Goal: Transaction & Acquisition: Purchase product/service

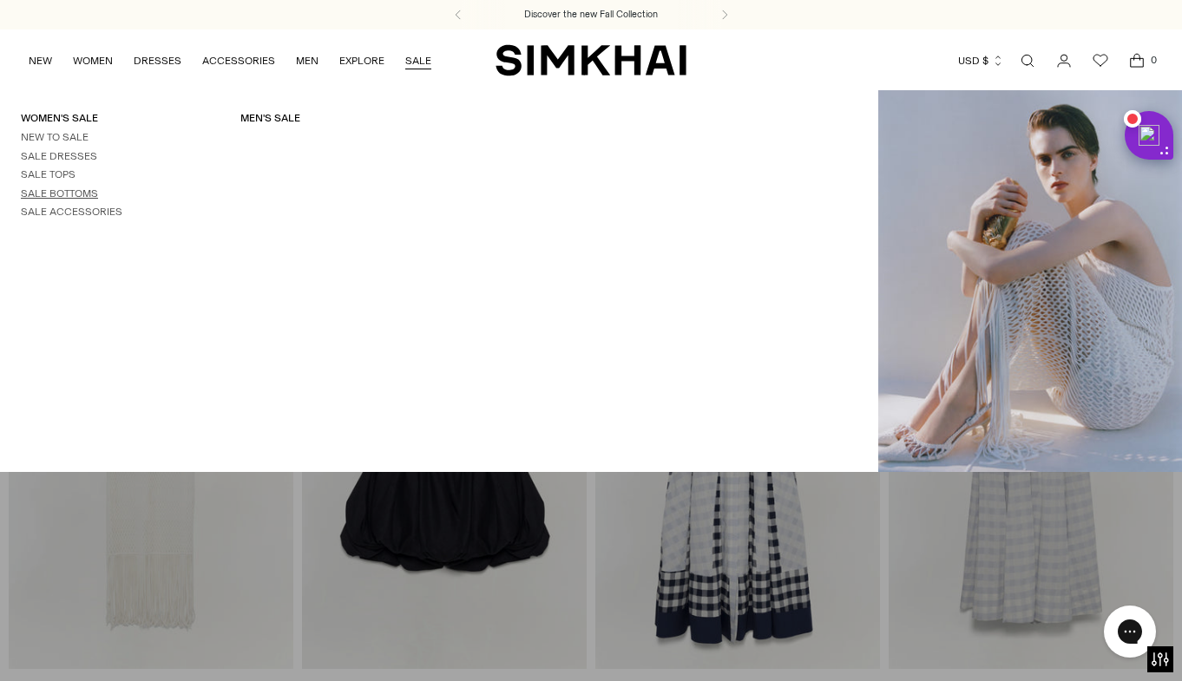
click at [66, 190] on link "Sale Bottoms" at bounding box center [59, 193] width 77 height 12
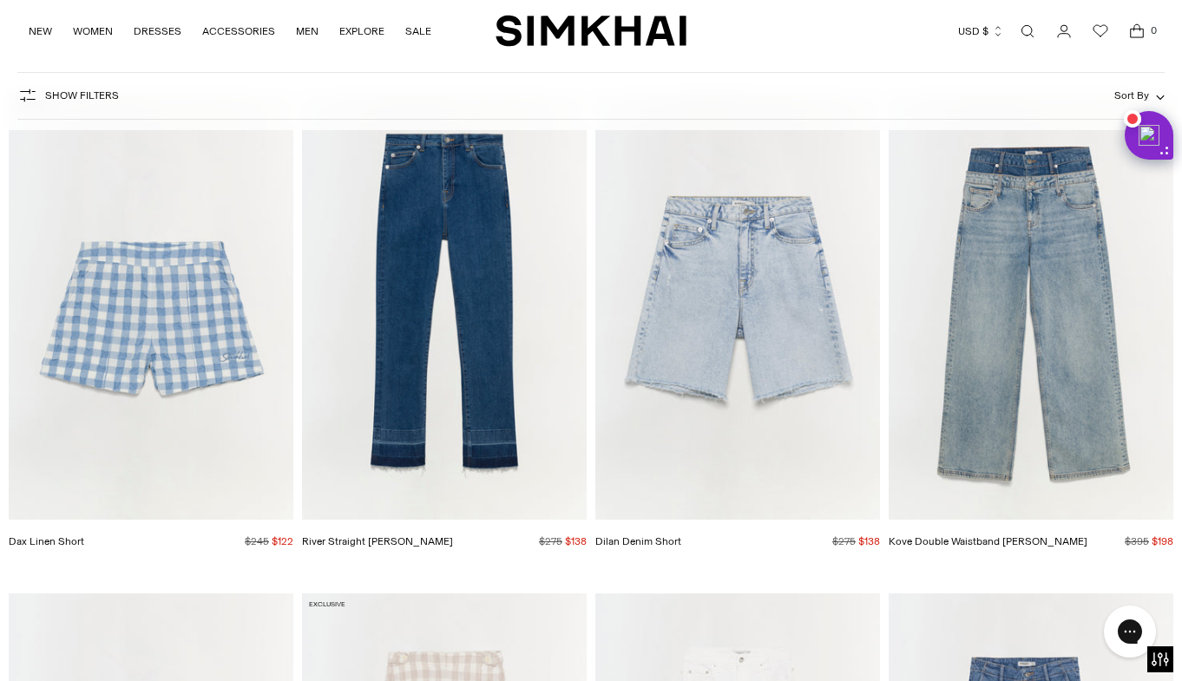
scroll to position [4736, 0]
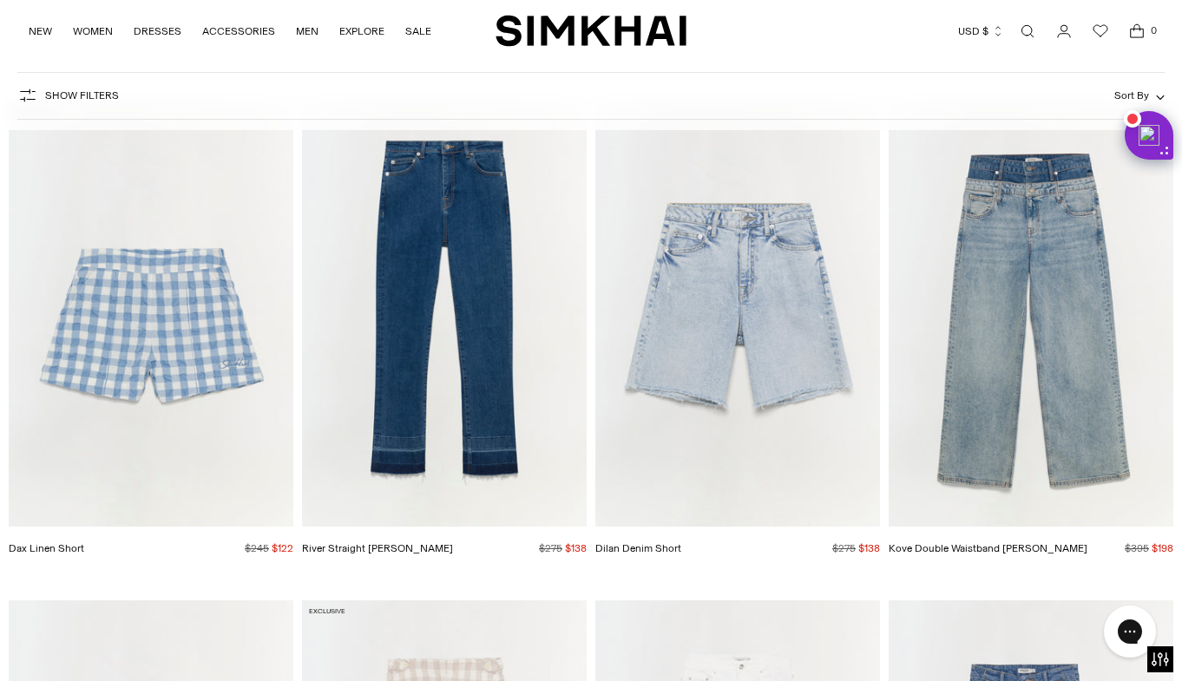
click at [0, 0] on img "Dilan Denim Short" at bounding box center [0, 0] width 0 height 0
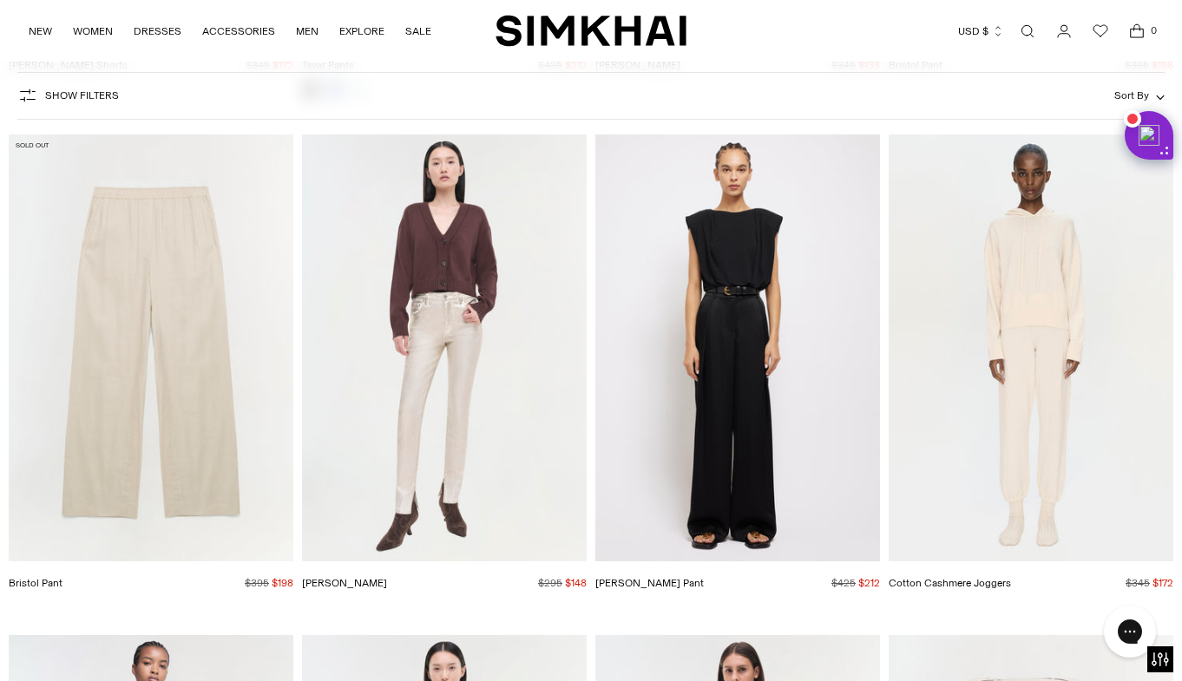
scroll to position [3196, 0]
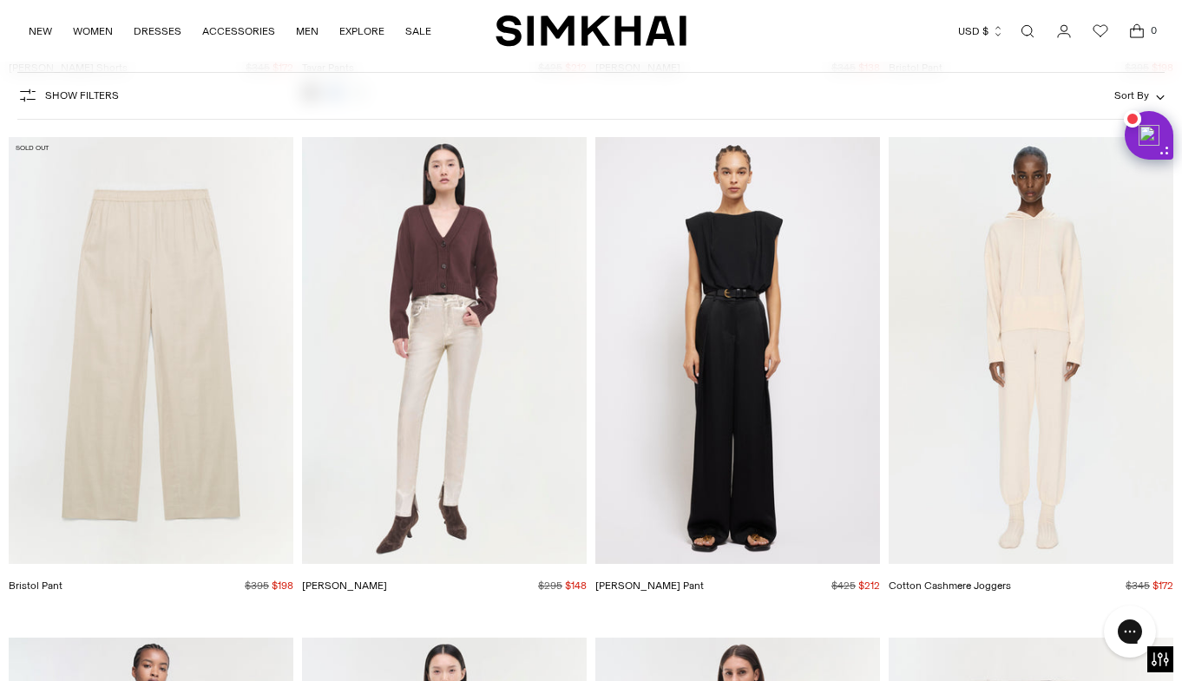
click at [0, 0] on img "Mercer Pant" at bounding box center [0, 0] width 0 height 0
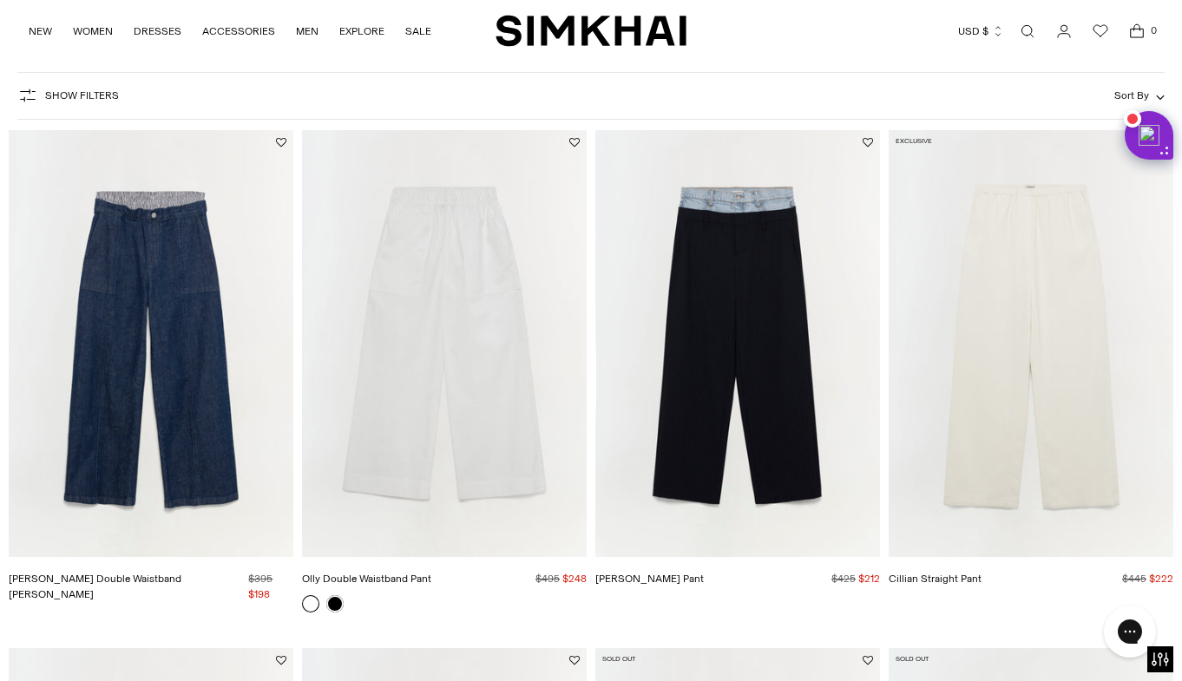
scroll to position [0, 0]
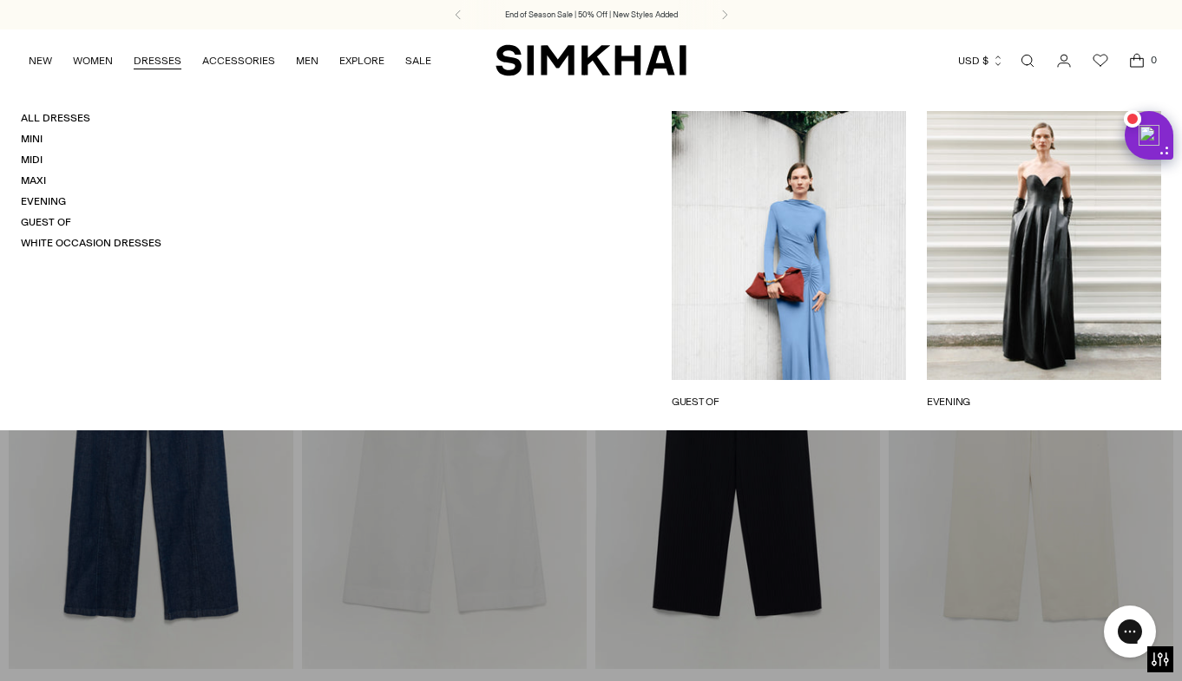
click at [133, 68] on ul "NEW WOMEN New Arrivals Shop All Fall 2025 Best Sellers Signature Exclusives Sal…" at bounding box center [230, 60] width 403 height 41
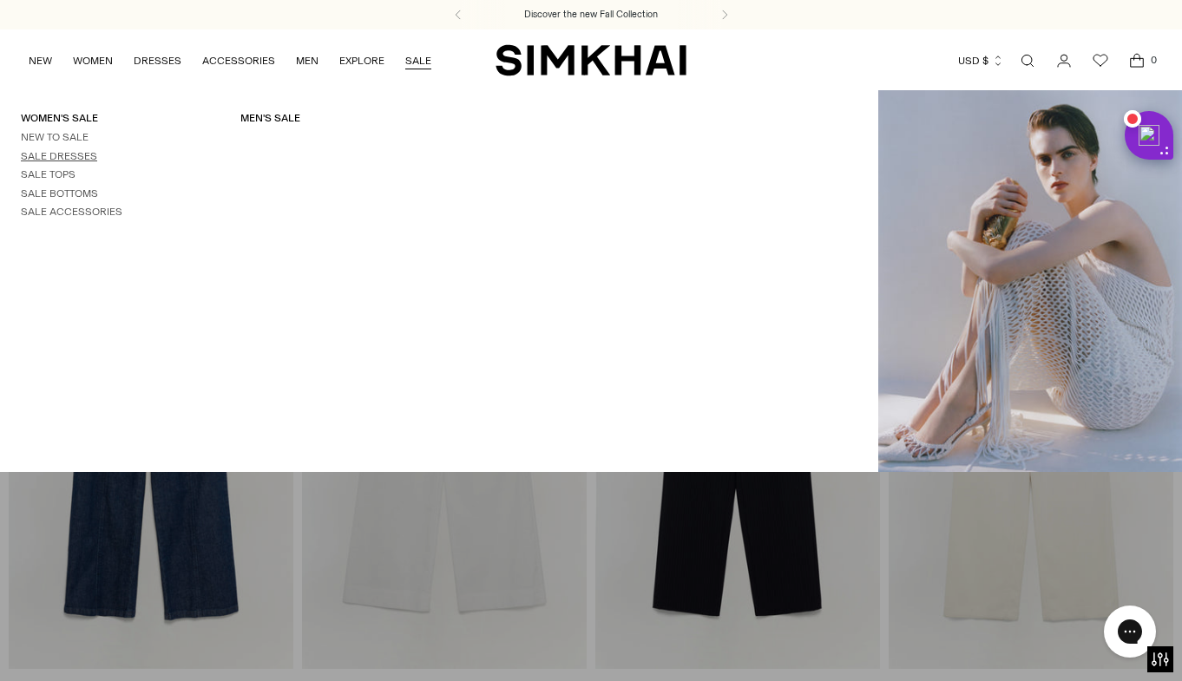
click at [63, 160] on link "Sale Dresses" at bounding box center [59, 156] width 76 height 12
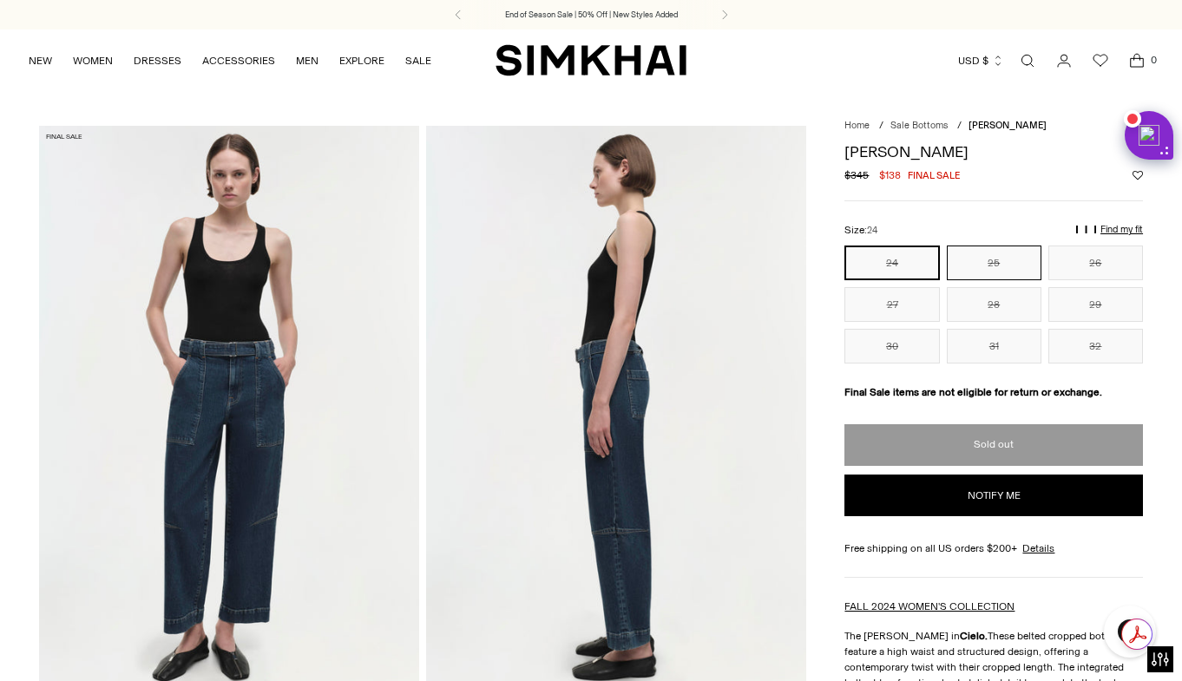
click at [1033, 274] on button "25" at bounding box center [994, 263] width 95 height 35
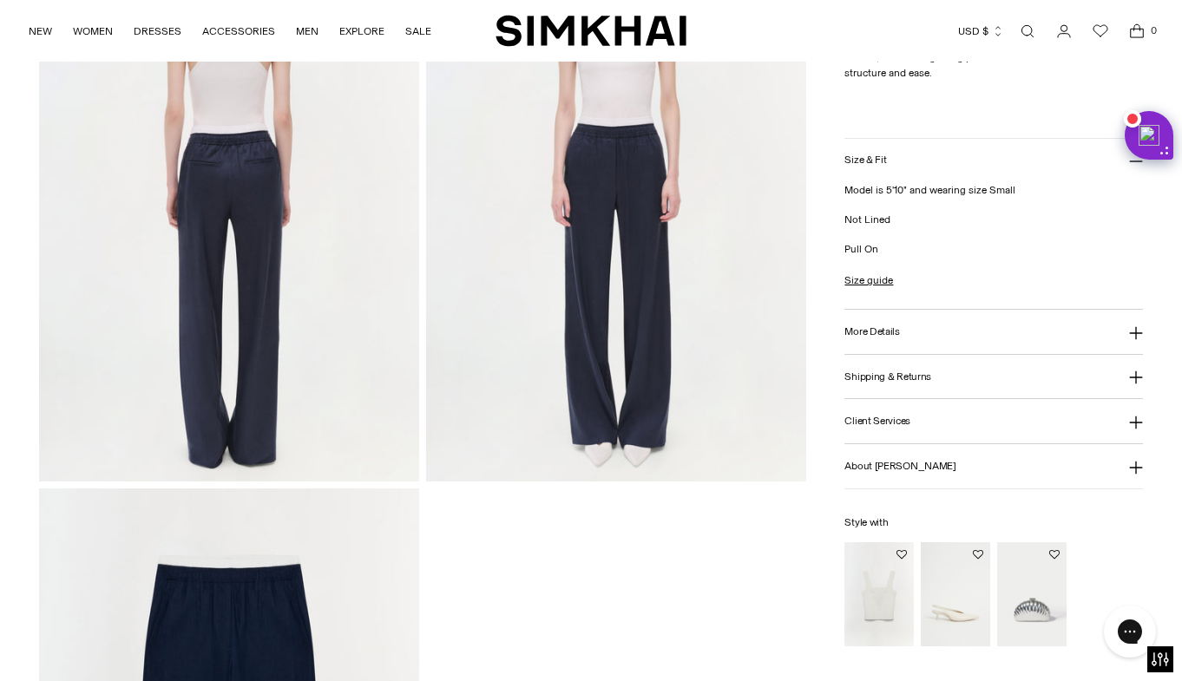
scroll to position [1251, 0]
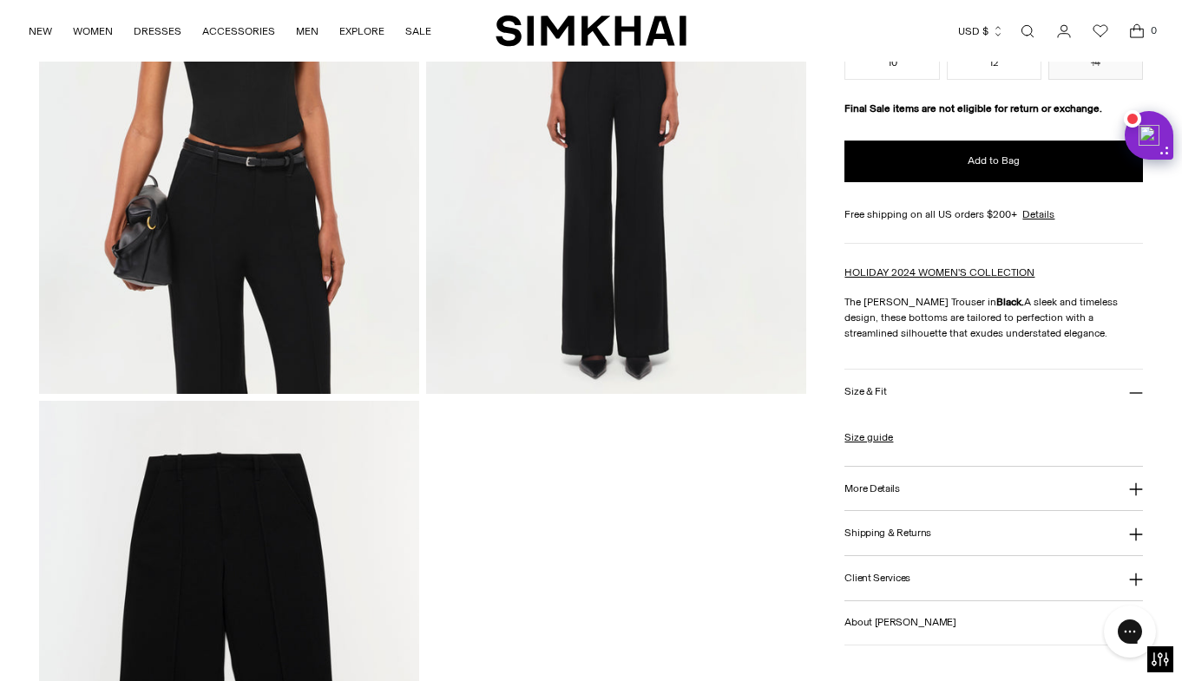
scroll to position [1455, 0]
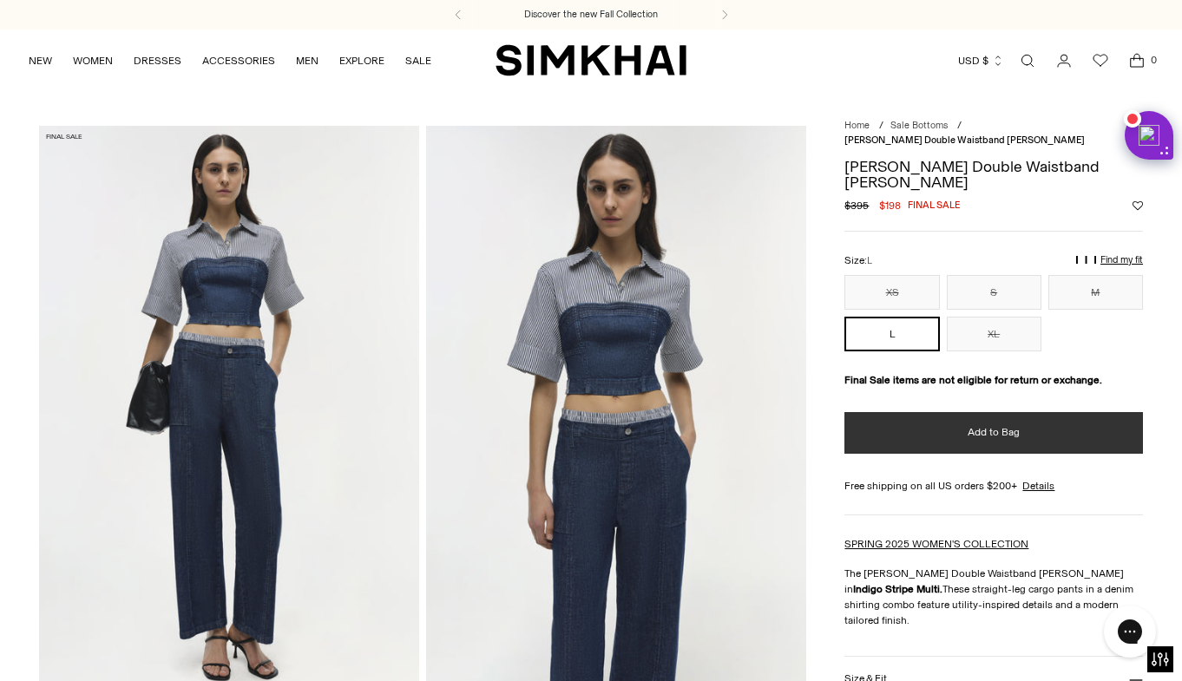
click at [1029, 412] on button "Add to Bag" at bounding box center [993, 433] width 299 height 42
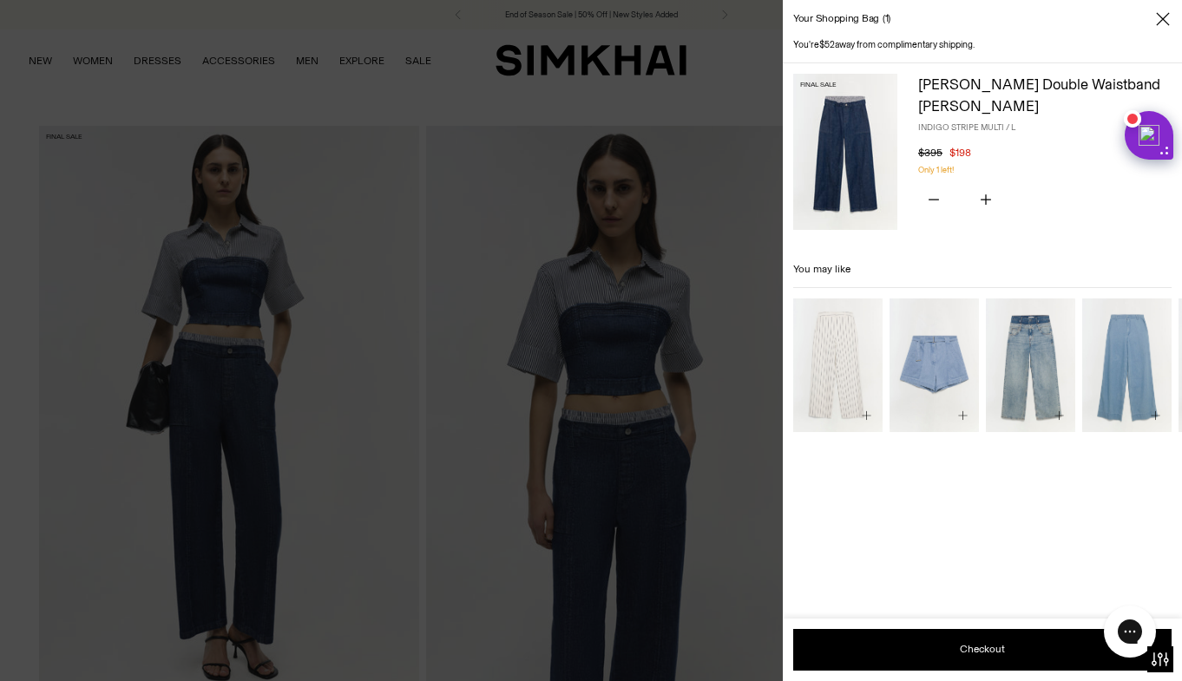
click at [1160, 23] on icon "Close" at bounding box center [1163, 18] width 14 height 17
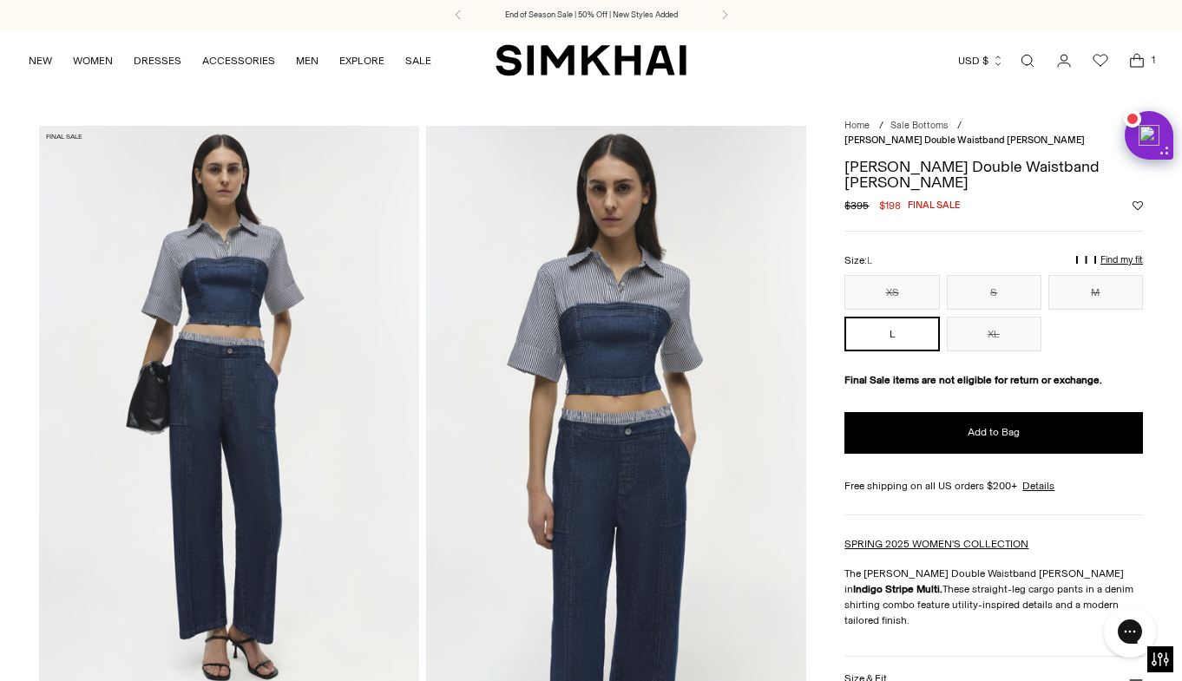
click at [957, 252] on p "Find my fit" at bounding box center [947, 267] width 20 height 31
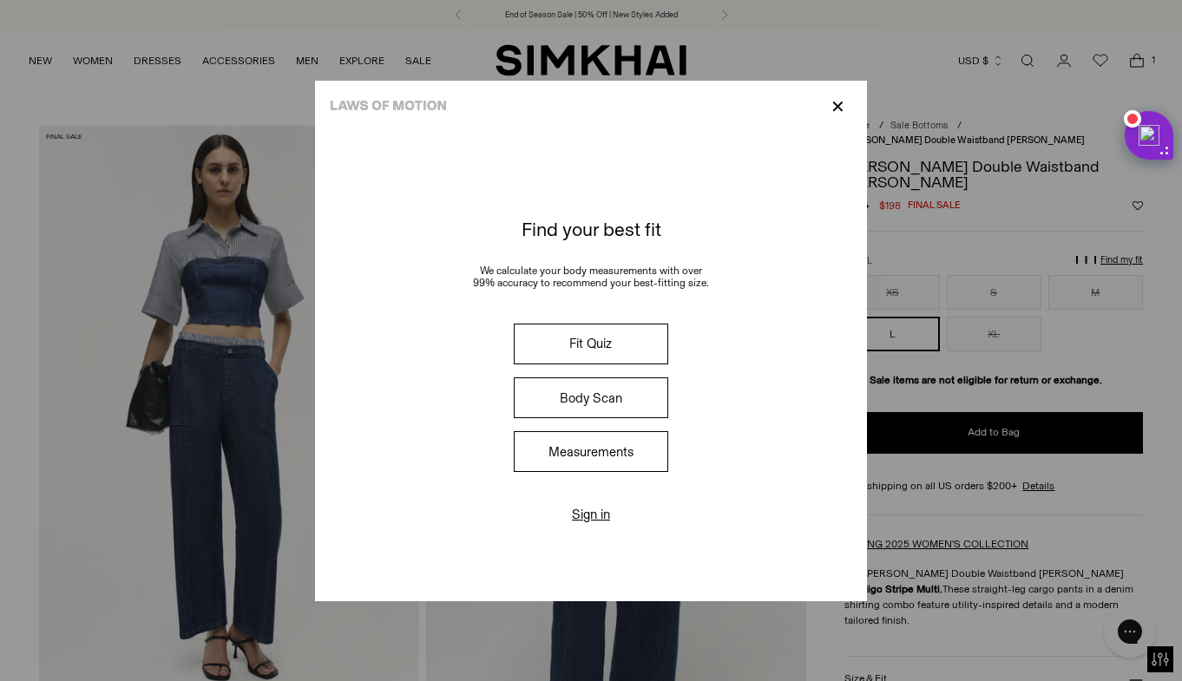
click at [839, 110] on p "✕" at bounding box center [837, 107] width 23 height 30
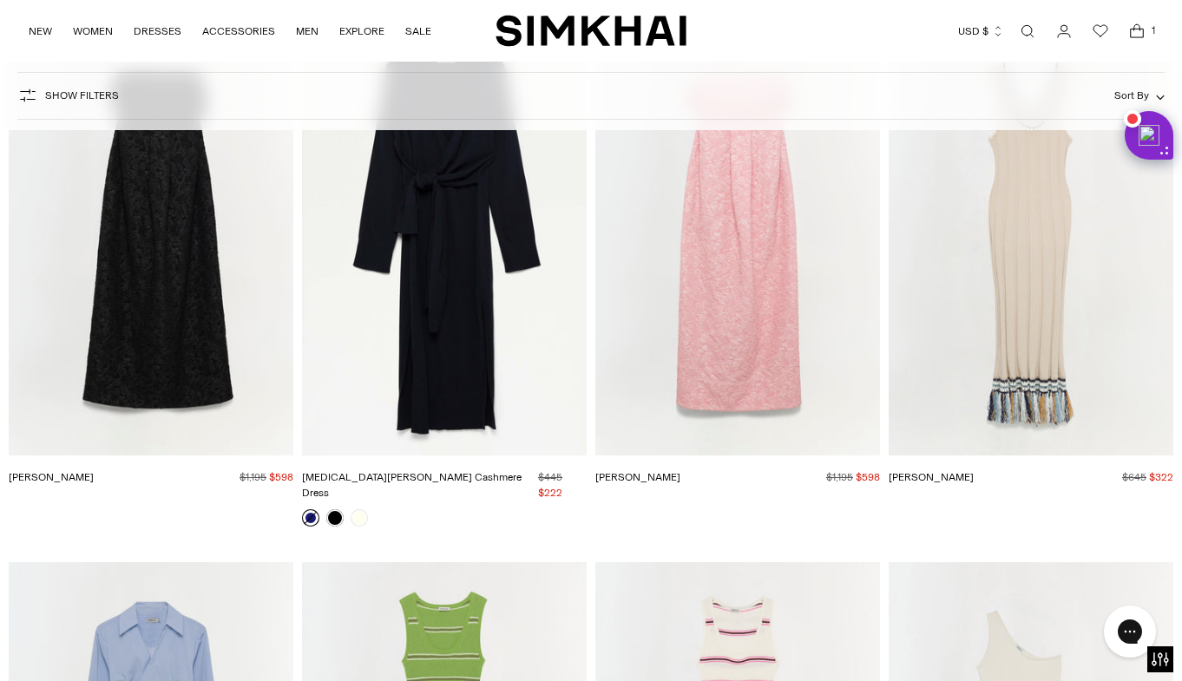
scroll to position [12442, 0]
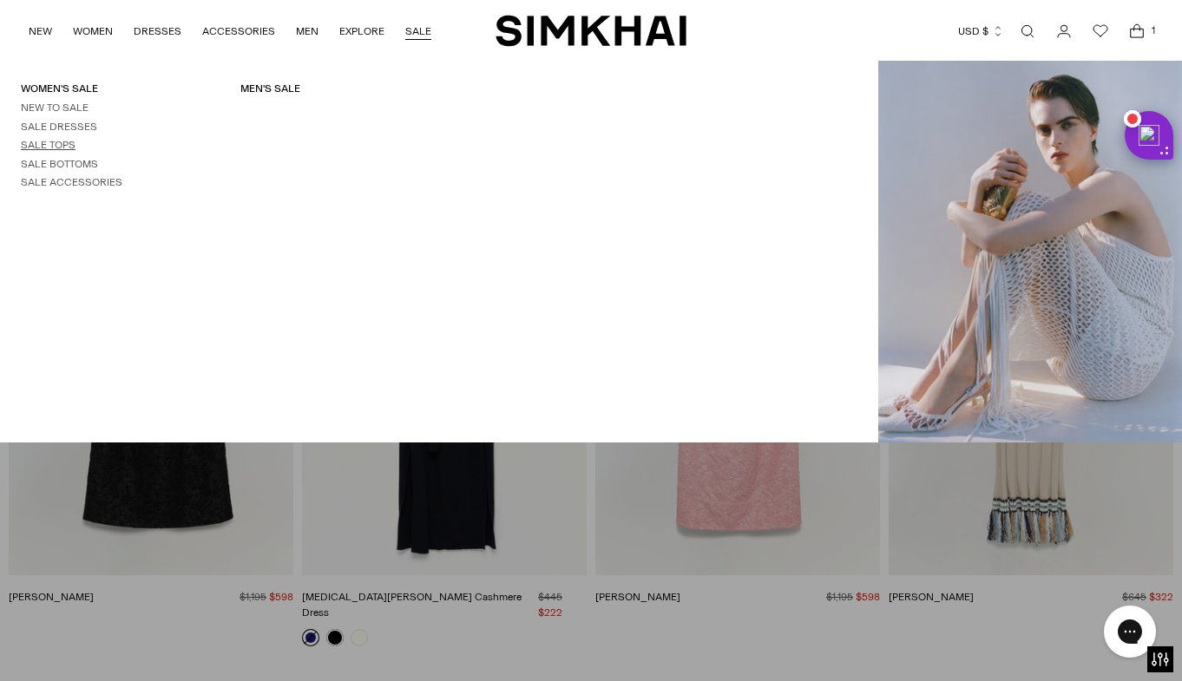
click at [56, 142] on link "Sale Tops" at bounding box center [48, 145] width 55 height 12
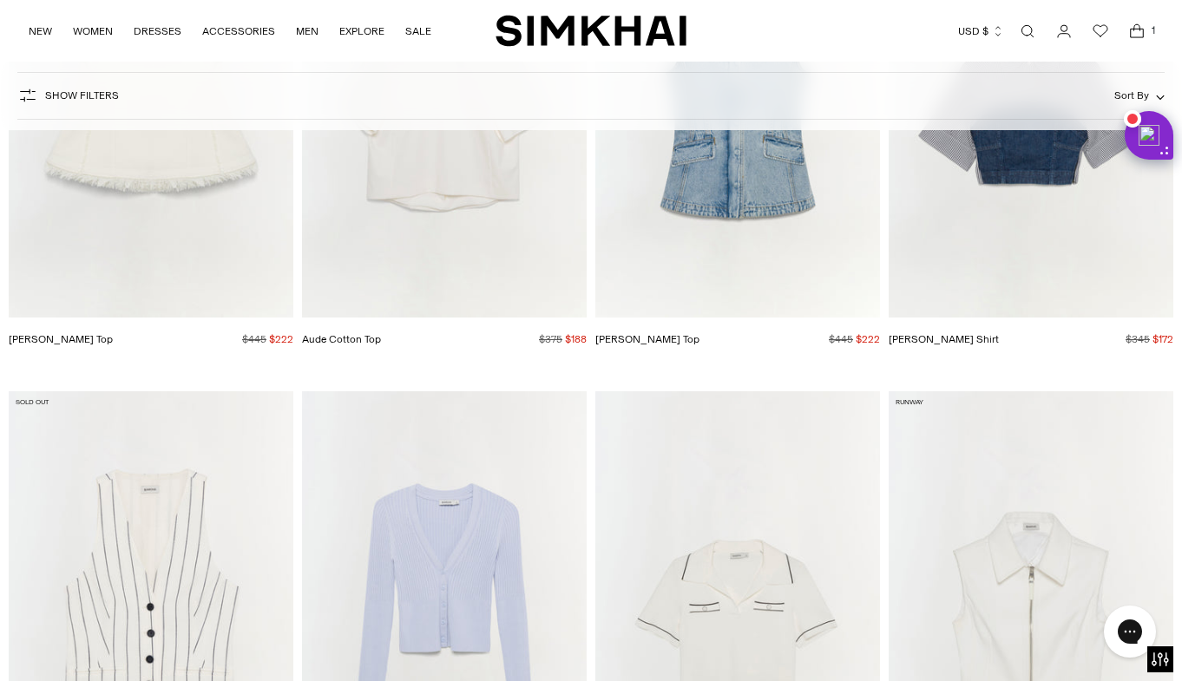
scroll to position [651, 0]
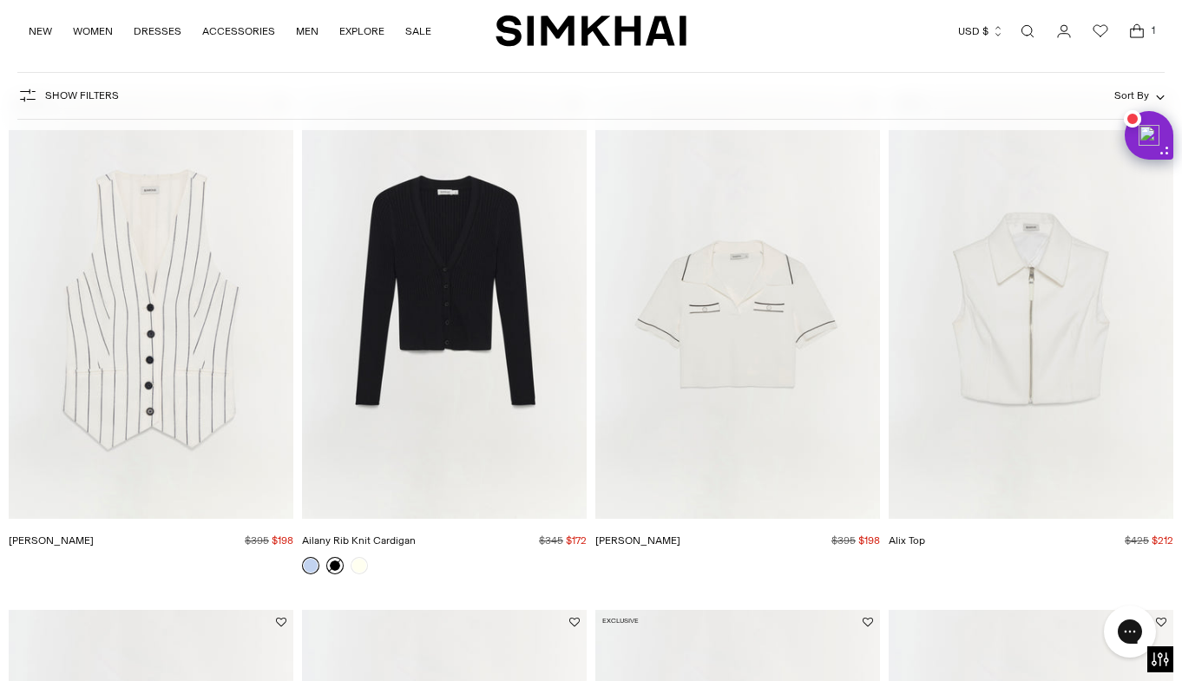
click at [335, 563] on link at bounding box center [334, 565] width 17 height 17
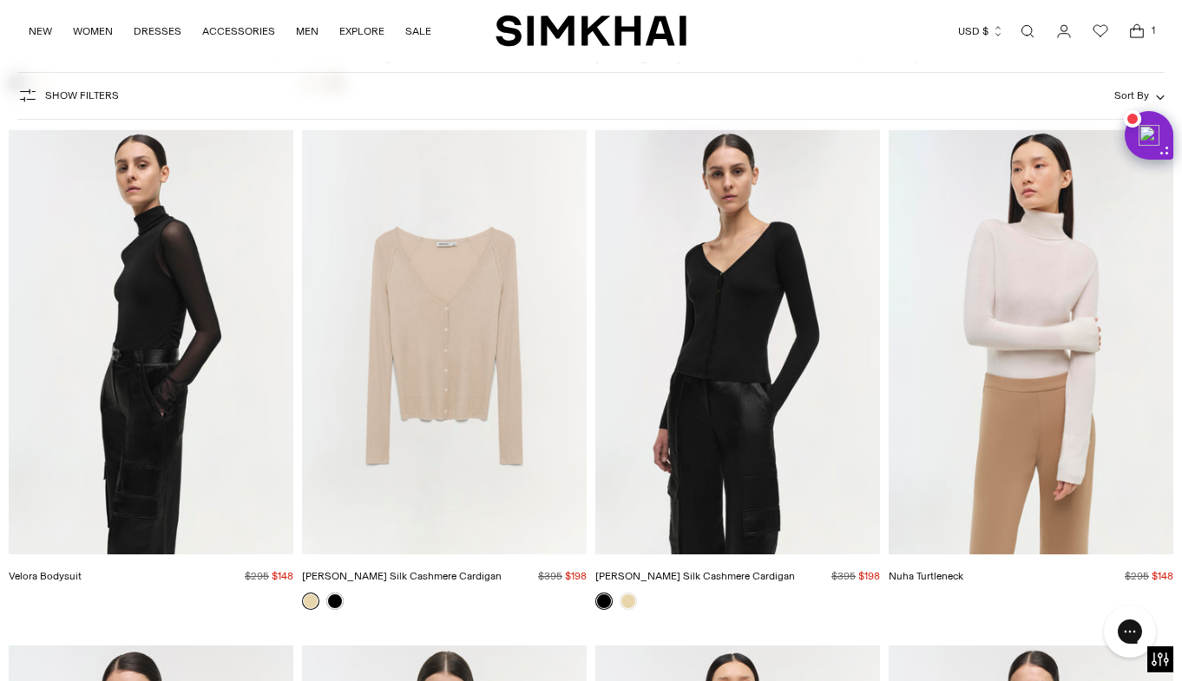
scroll to position [9348, 0]
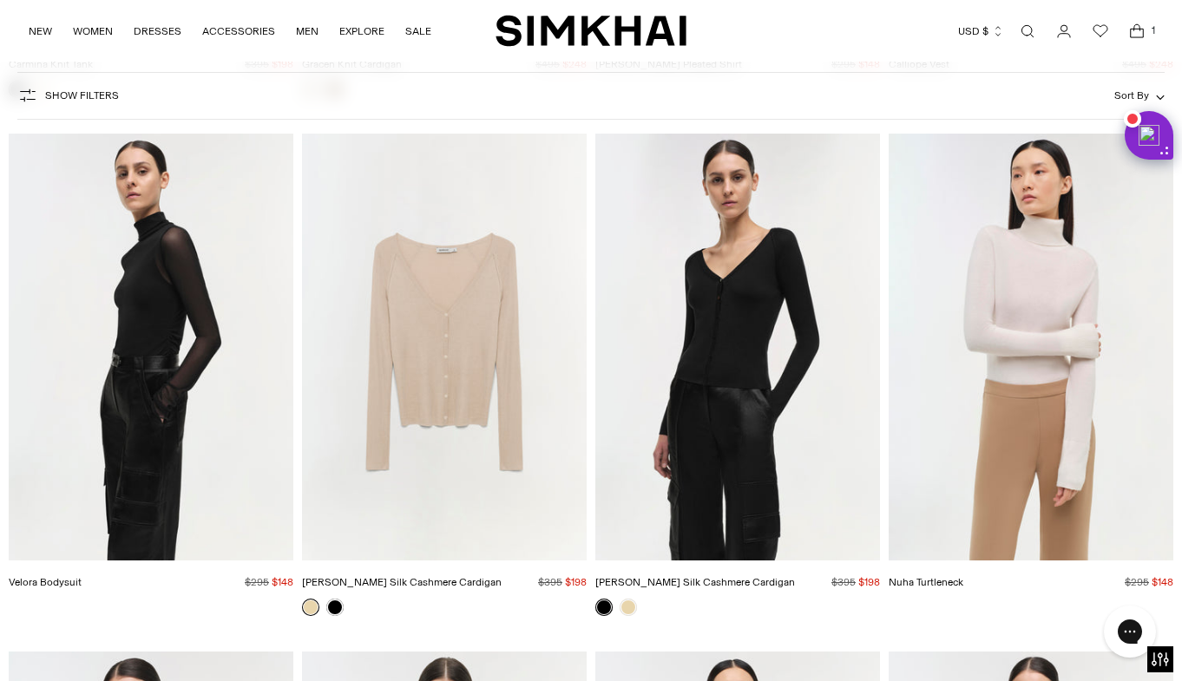
click at [0, 0] on img "Darlene Silk Cashmere Cardigan" at bounding box center [0, 0] width 0 height 0
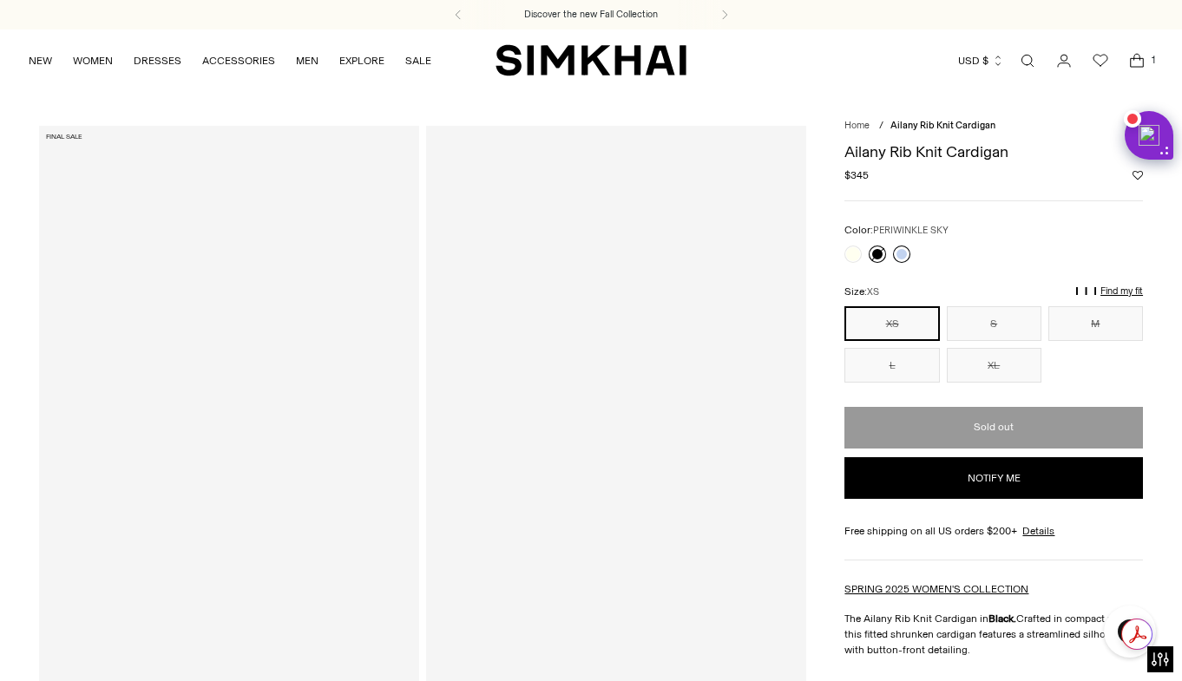
click at [902, 253] on link at bounding box center [901, 254] width 17 height 17
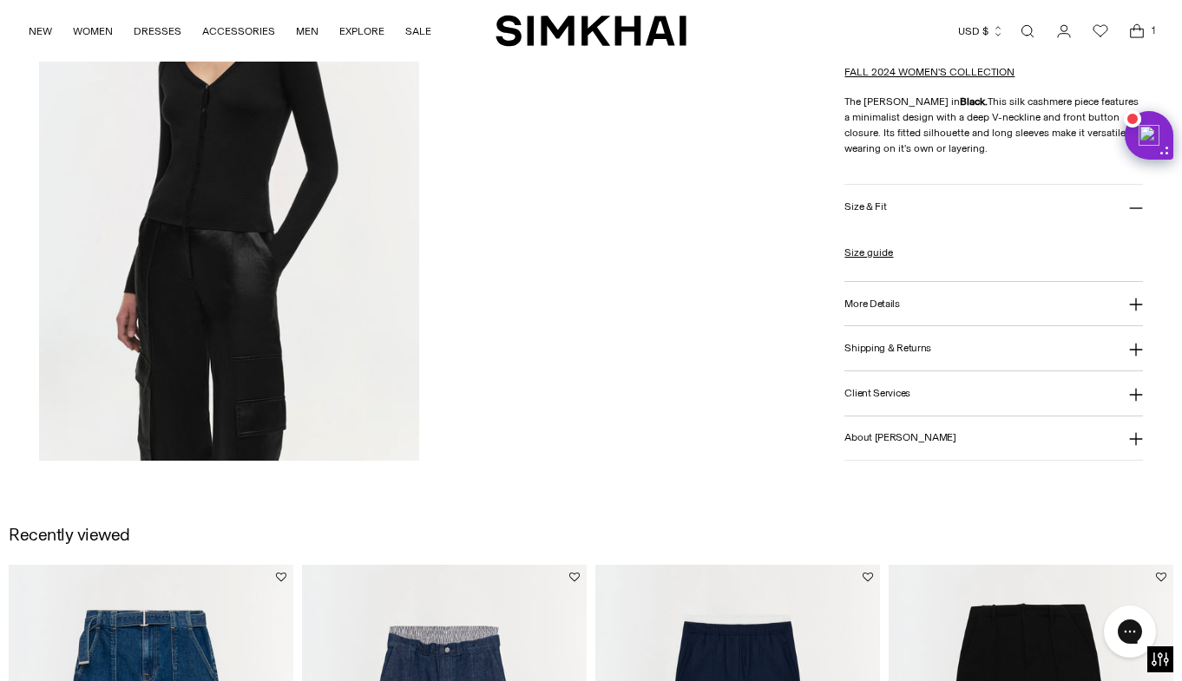
scroll to position [2045, 0]
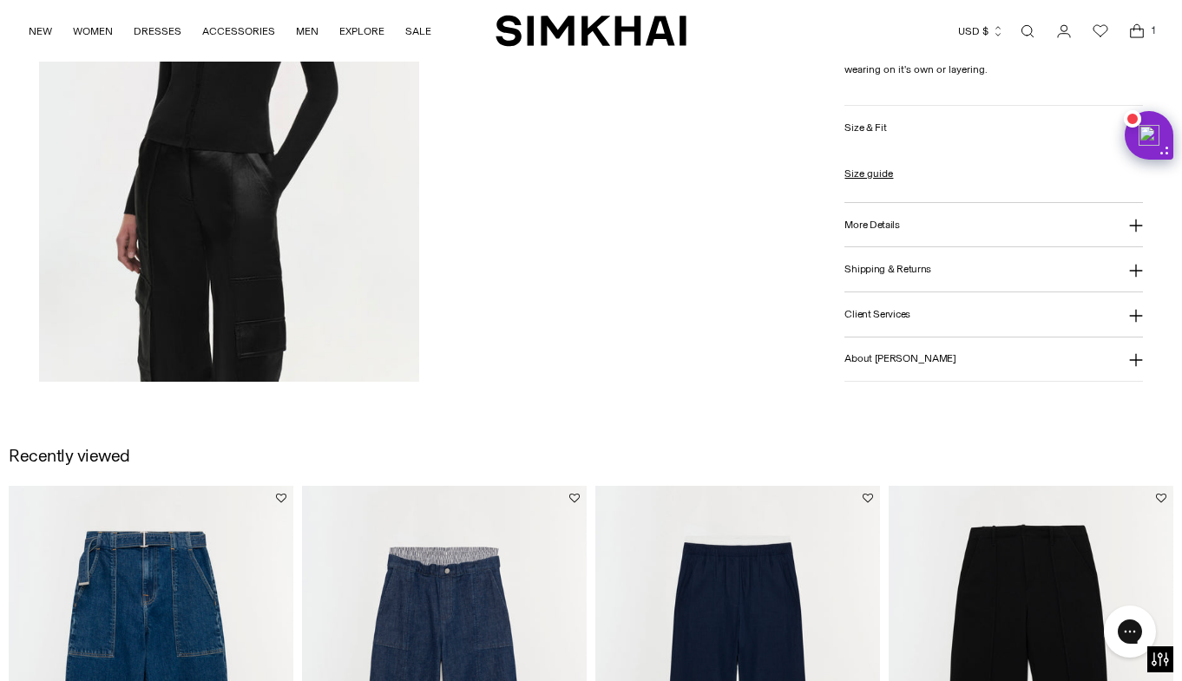
click at [257, 179] on img at bounding box center [229, 98] width 380 height 570
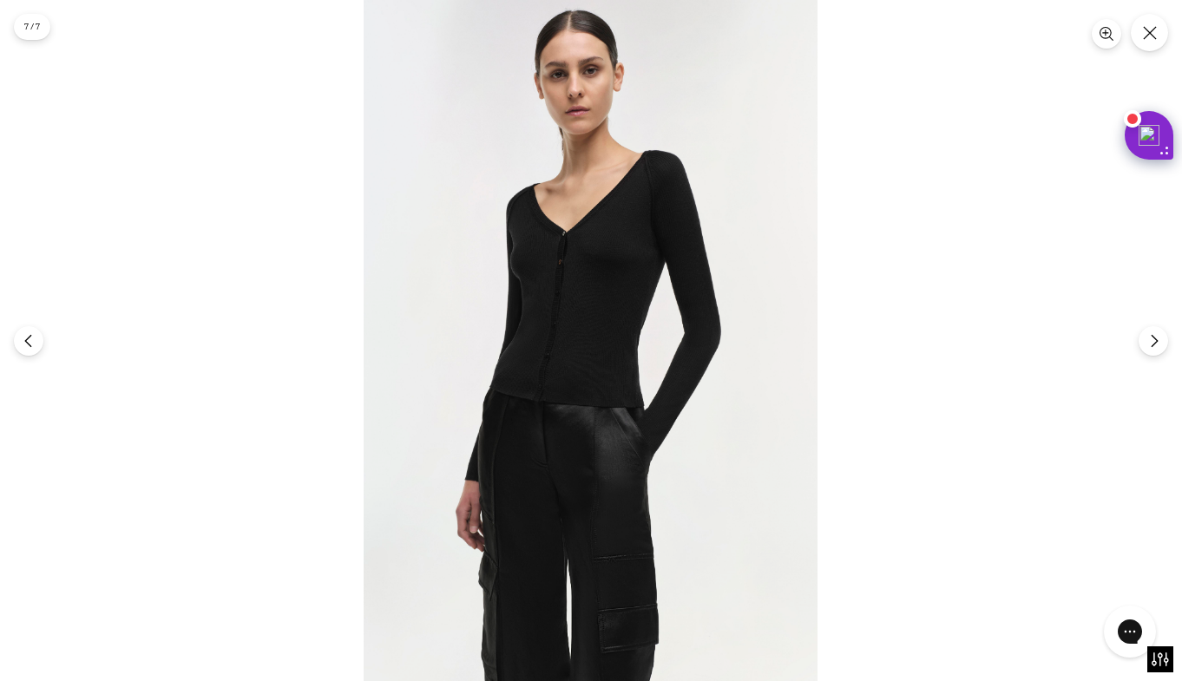
click at [936, 173] on div at bounding box center [591, 340] width 1182 height 681
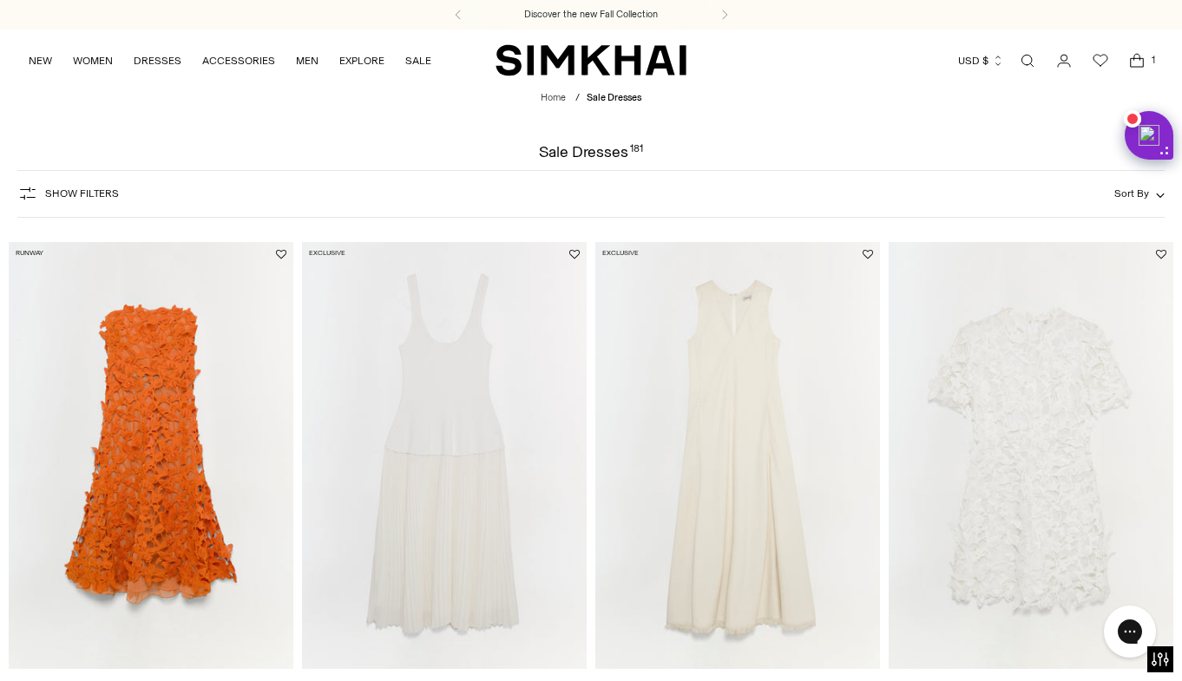
scroll to position [3030, 0]
